Goal: Information Seeking & Learning: Check status

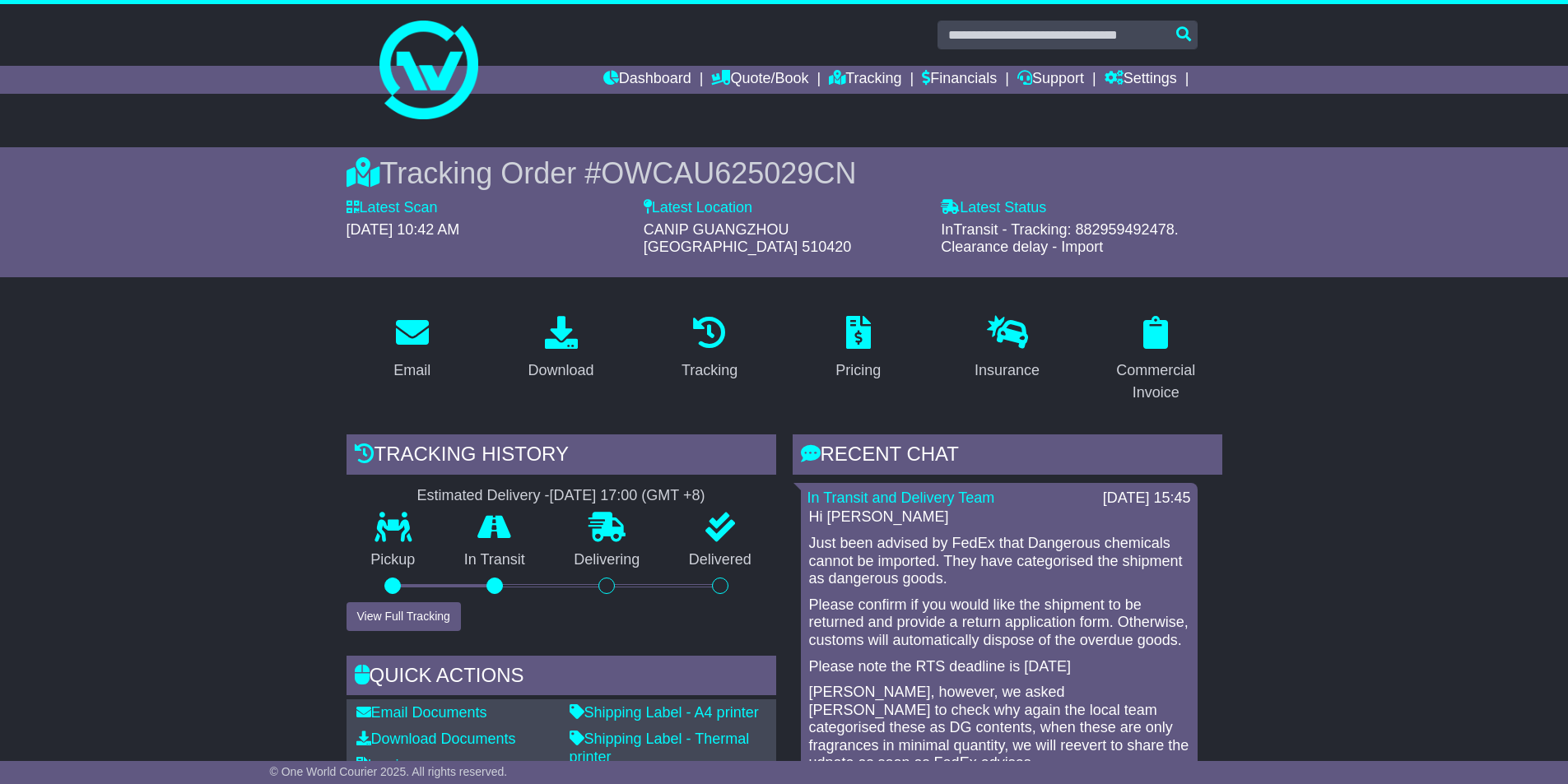
scroll to position [12898, 0]
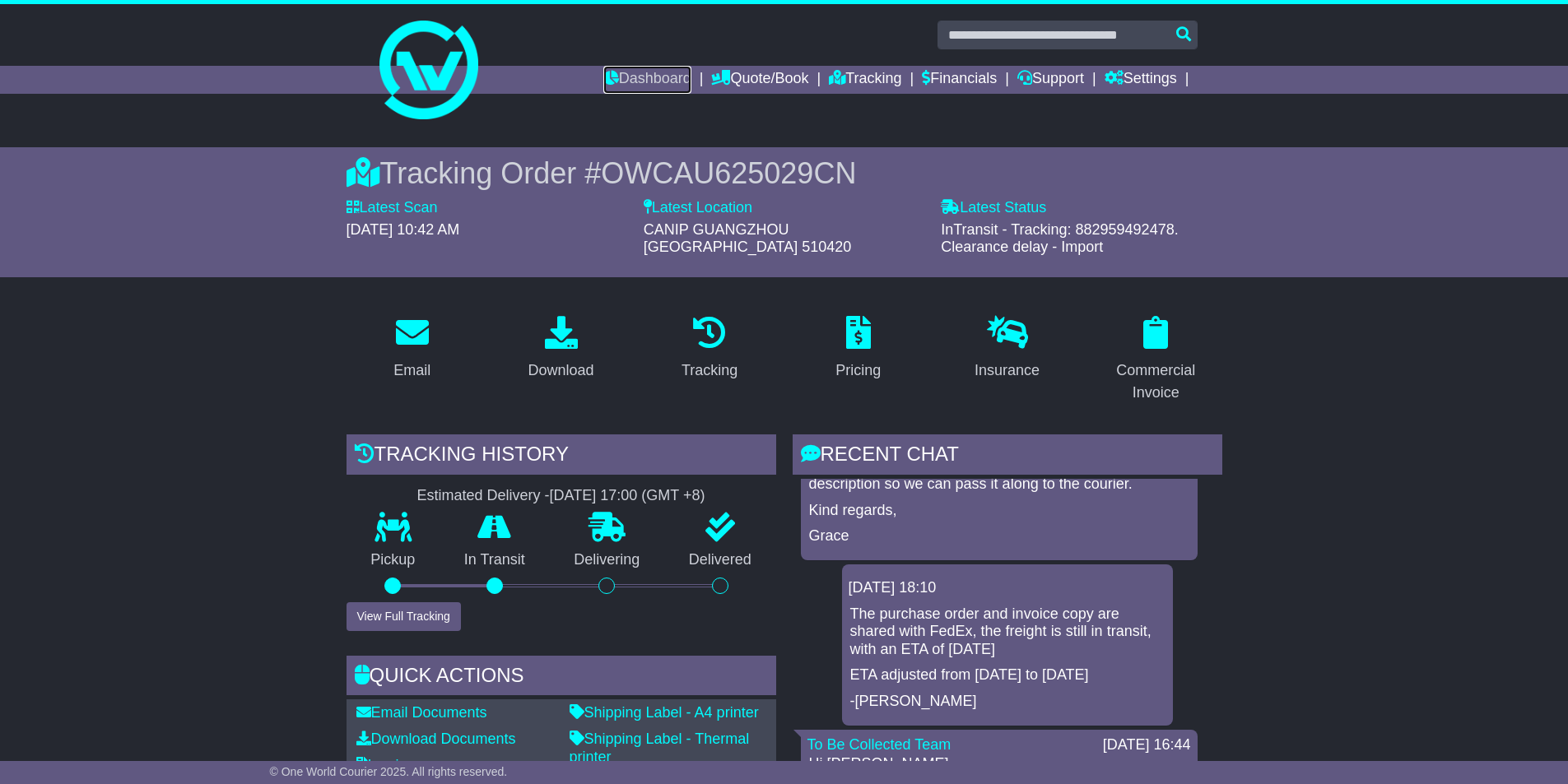
click at [635, 77] on link "Dashboard" at bounding box center [647, 79] width 88 height 28
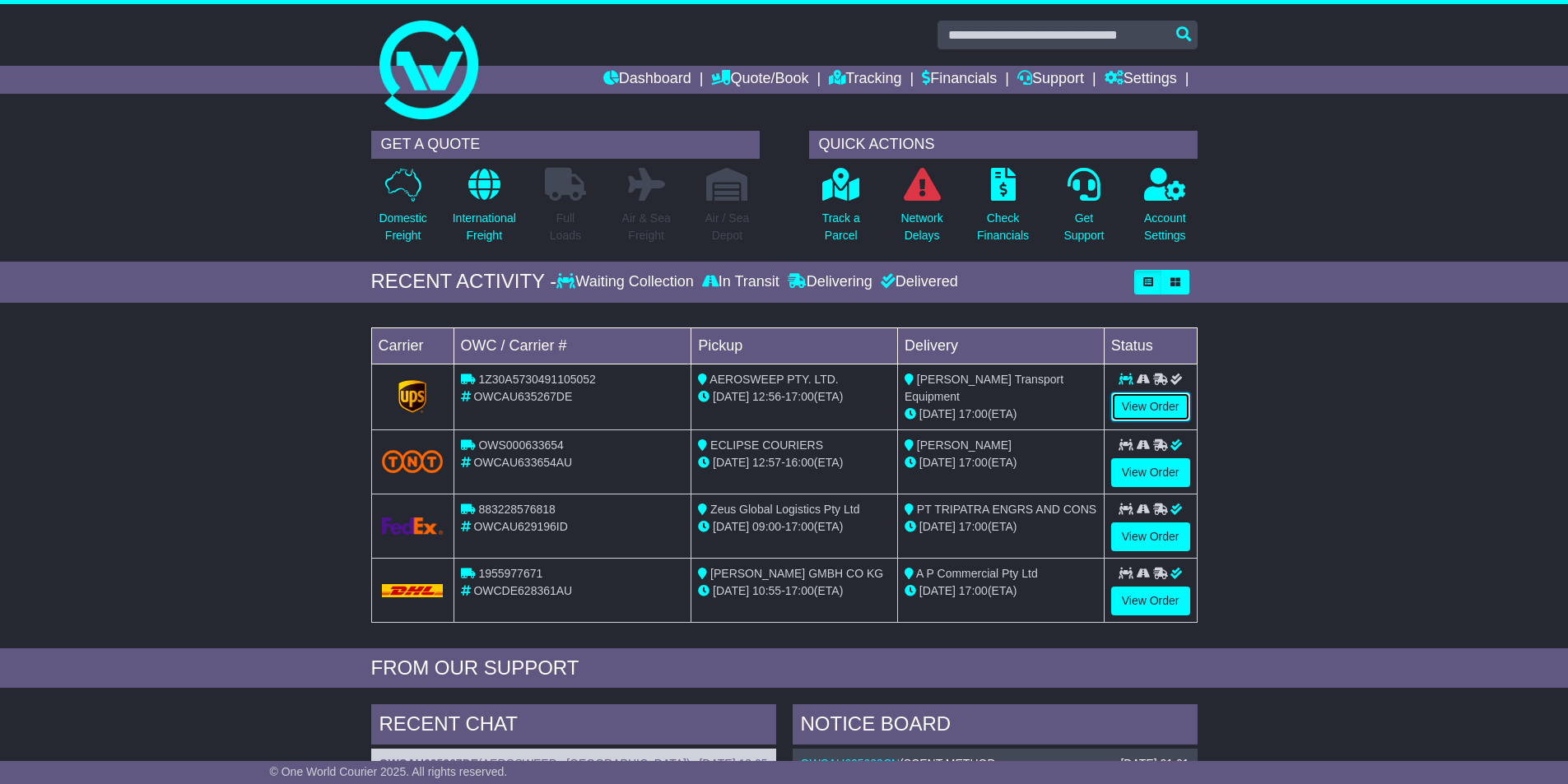
click at [1149, 402] on link "View Order" at bounding box center [1151, 406] width 79 height 28
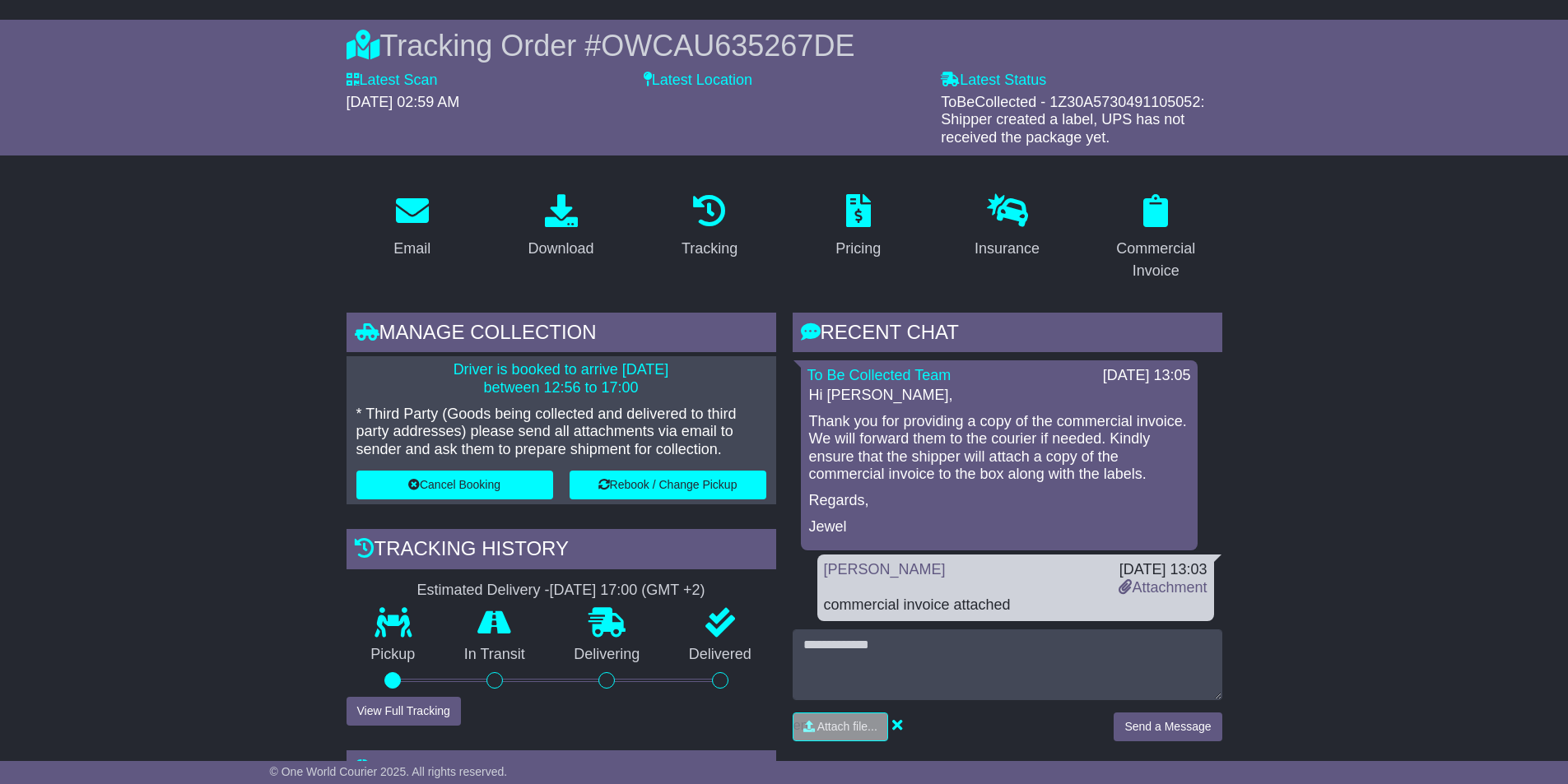
scroll to position [165, 0]
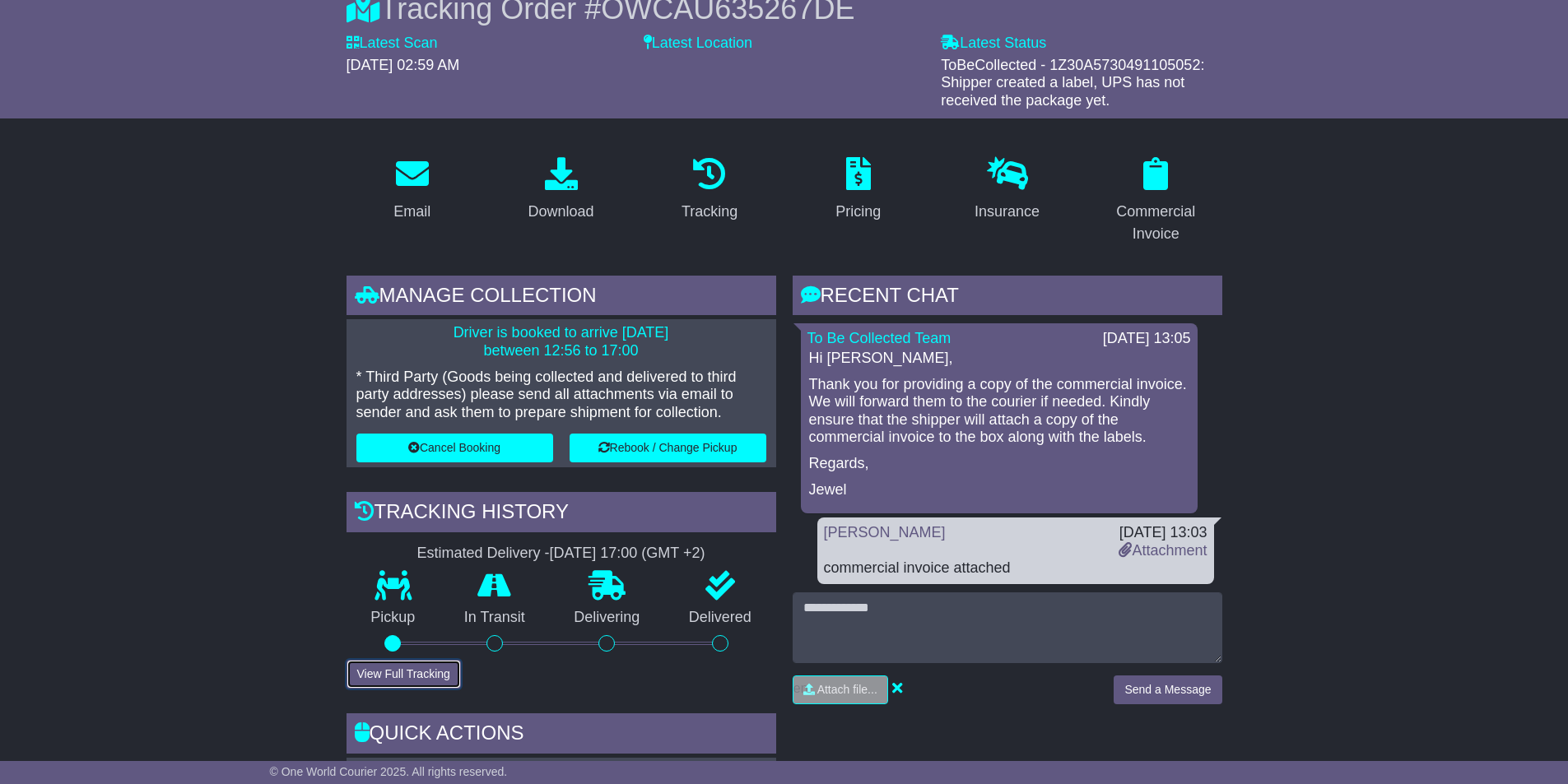
click at [408, 667] on button "View Full Tracking" at bounding box center [404, 674] width 115 height 28
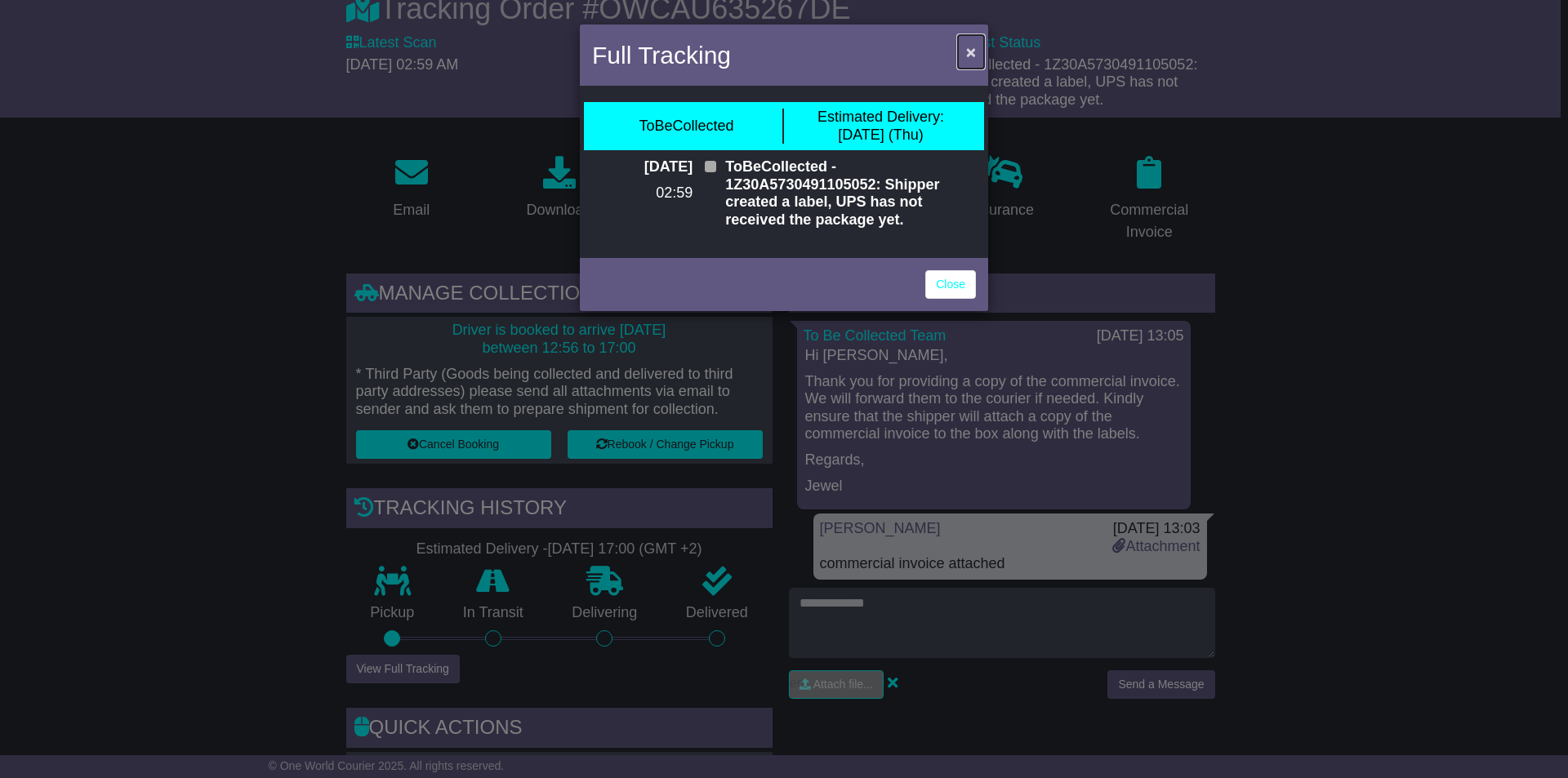
click at [966, 50] on span "×" at bounding box center [970, 52] width 9 height 19
